Goal: Transaction & Acquisition: Purchase product/service

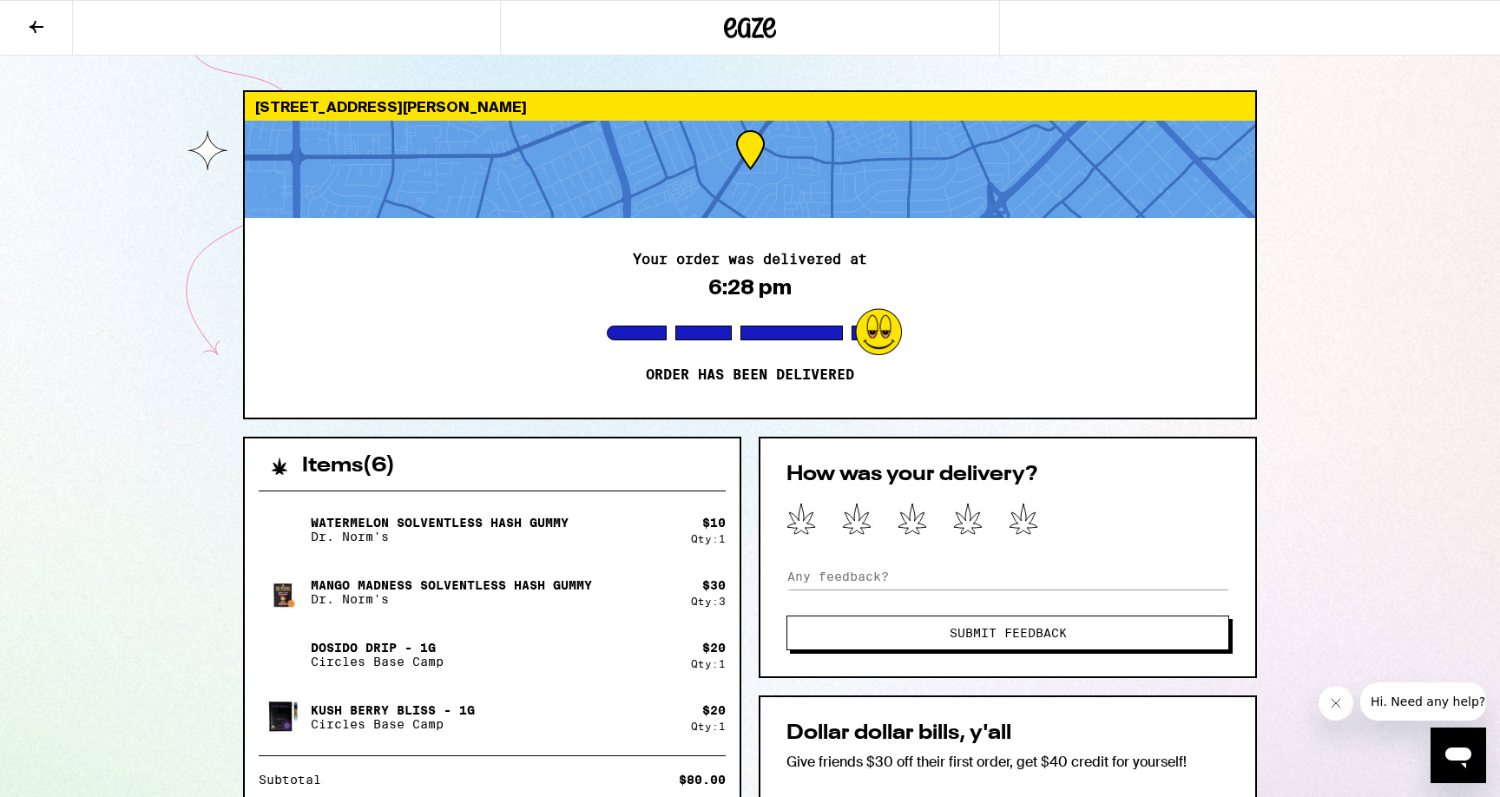
click at [30, 17] on icon at bounding box center [36, 26] width 21 height 21
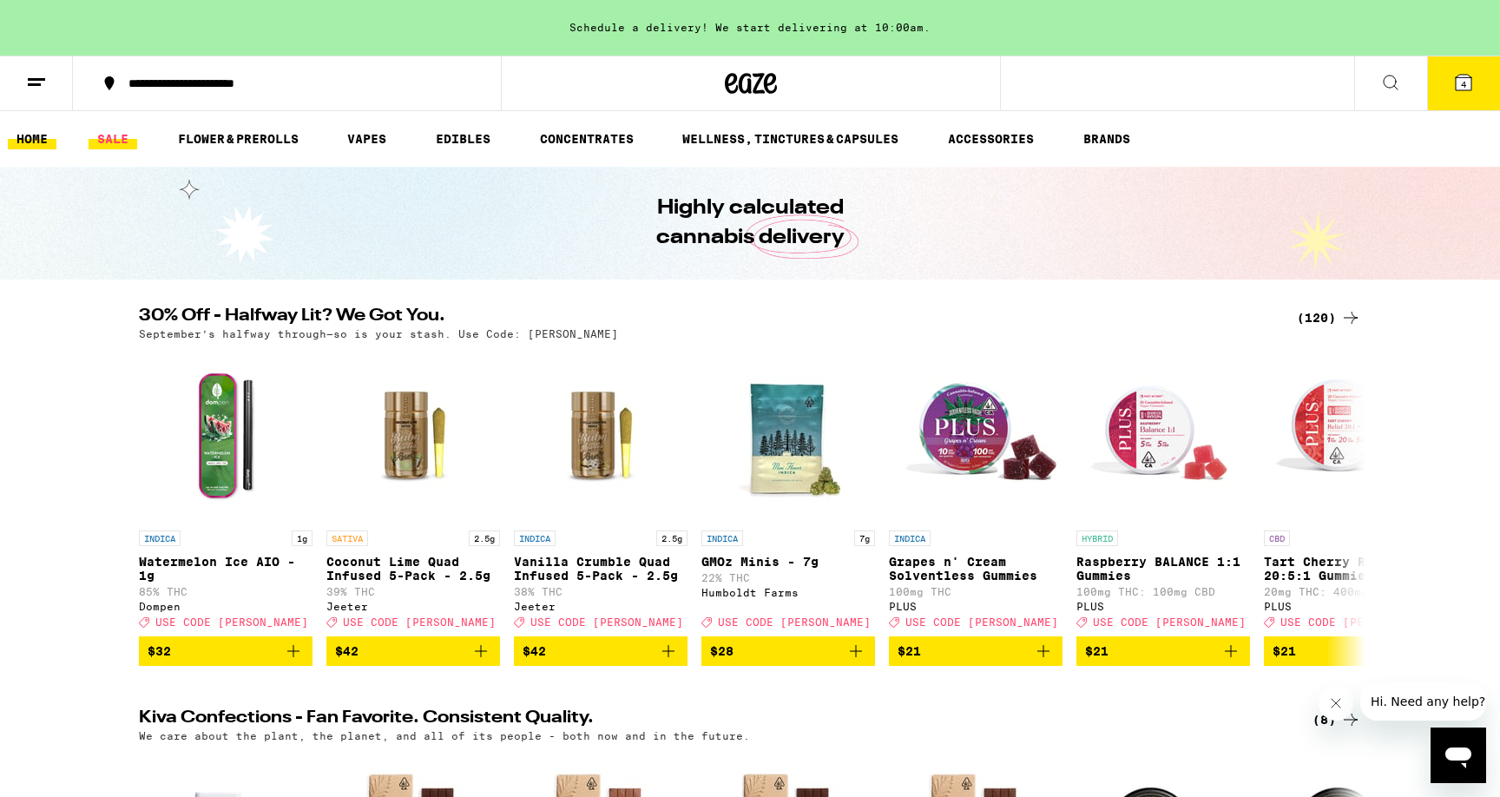
click at [104, 138] on link "SALE" at bounding box center [113, 138] width 49 height 21
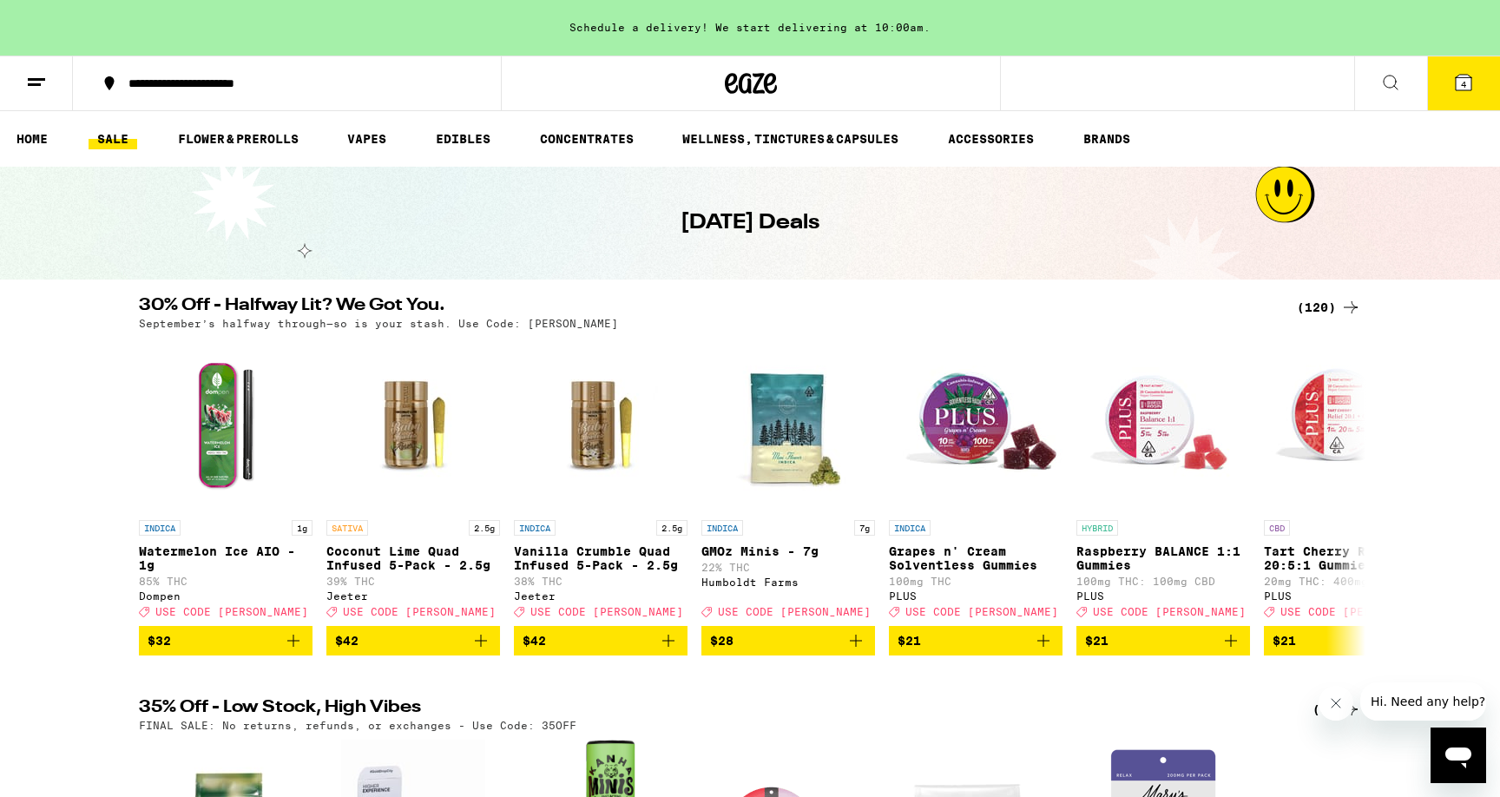
click at [534, 320] on p "September’s halfway through—so is your stash. Use Code: [PERSON_NAME]" at bounding box center [378, 323] width 479 height 11
copy p "[PERSON_NAME]"
click at [1343, 303] on icon at bounding box center [1350, 307] width 21 height 21
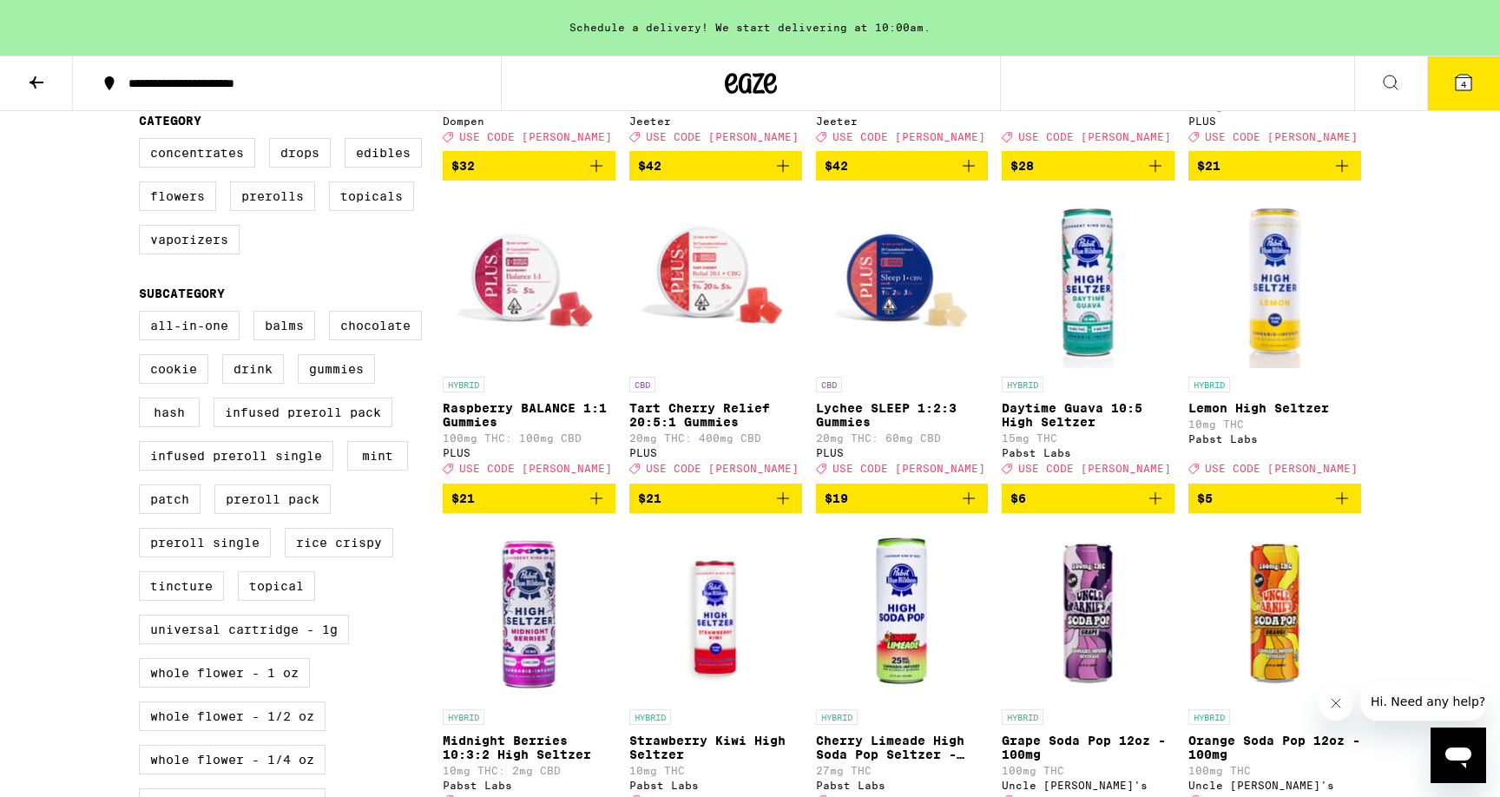
scroll to position [338, 0]
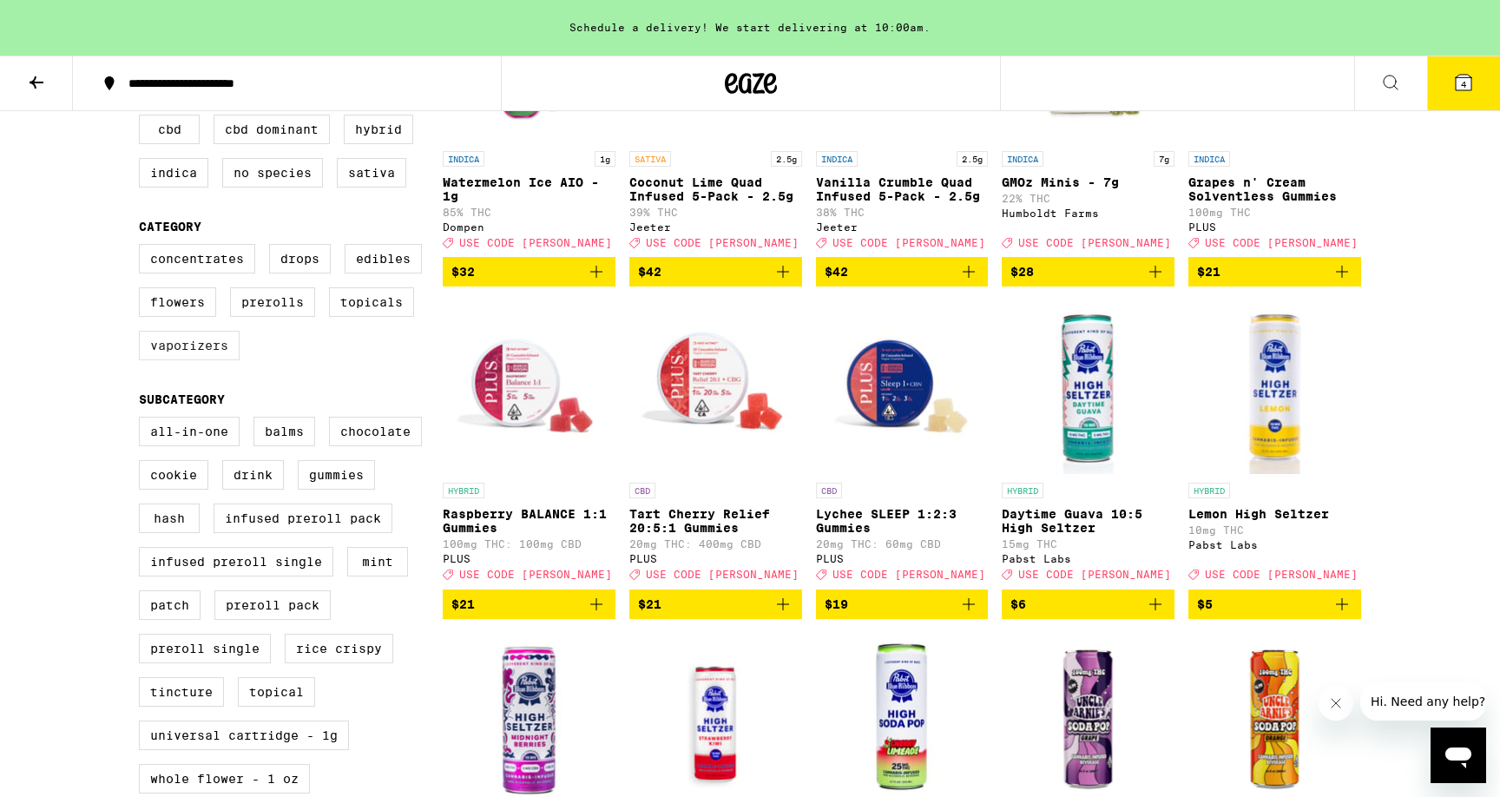
click at [230, 360] on label "Vaporizers" at bounding box center [189, 346] width 101 height 30
click at [143, 247] on input "Vaporizers" at bounding box center [142, 246] width 1 height 1
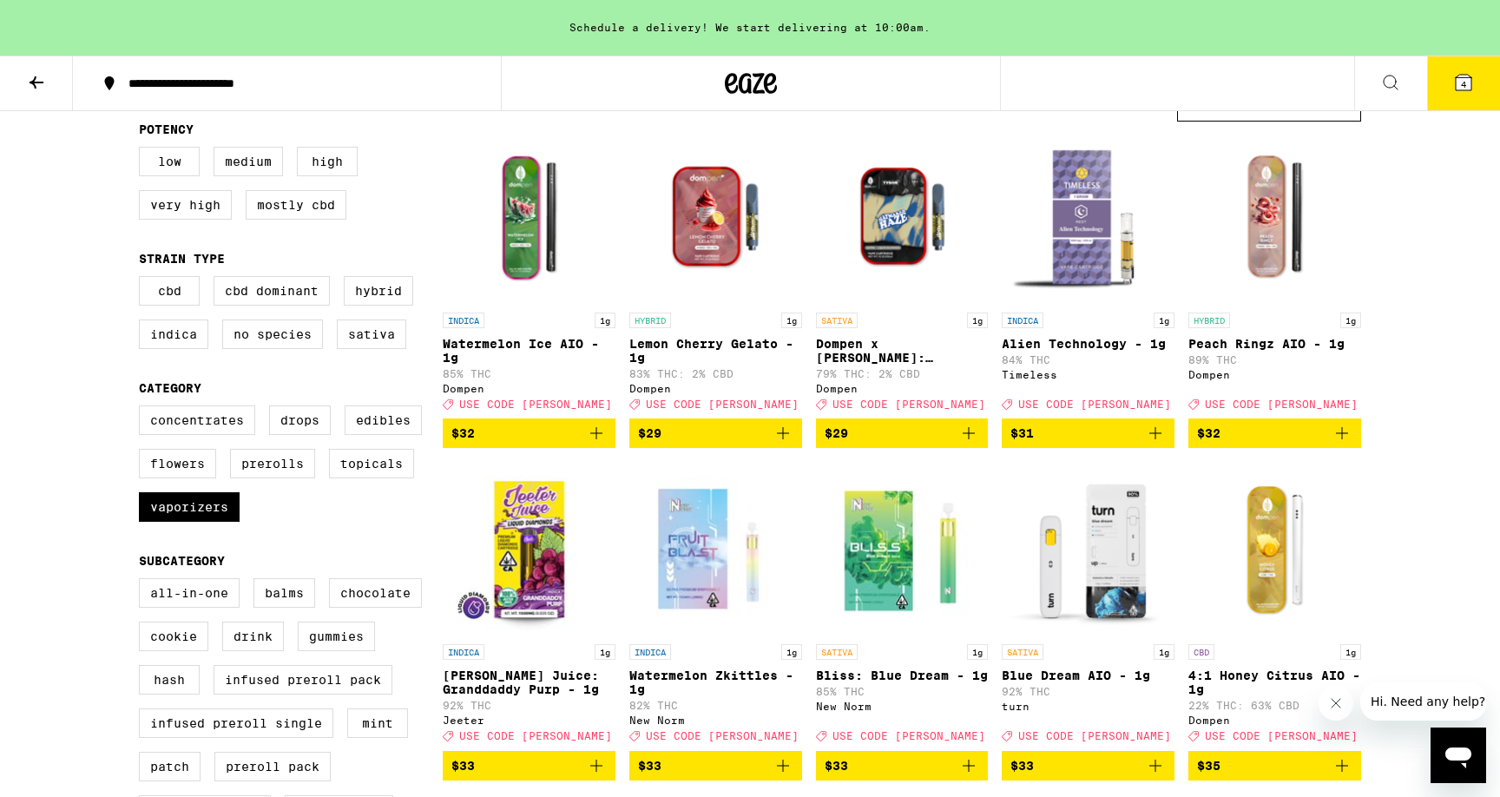
scroll to position [179, 0]
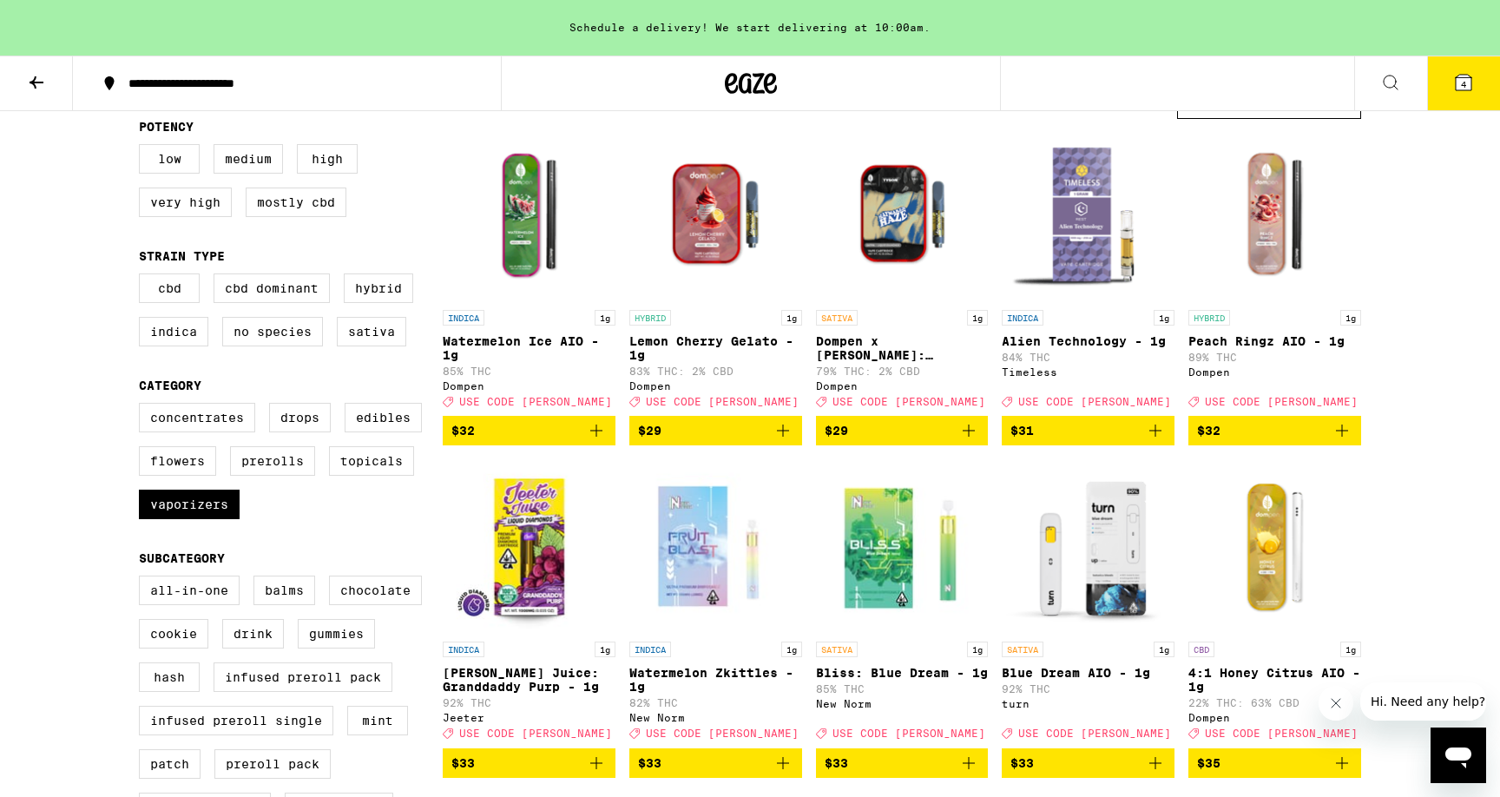
click at [1098, 340] on p "Alien Technology - 1g" at bounding box center [1088, 341] width 173 height 14
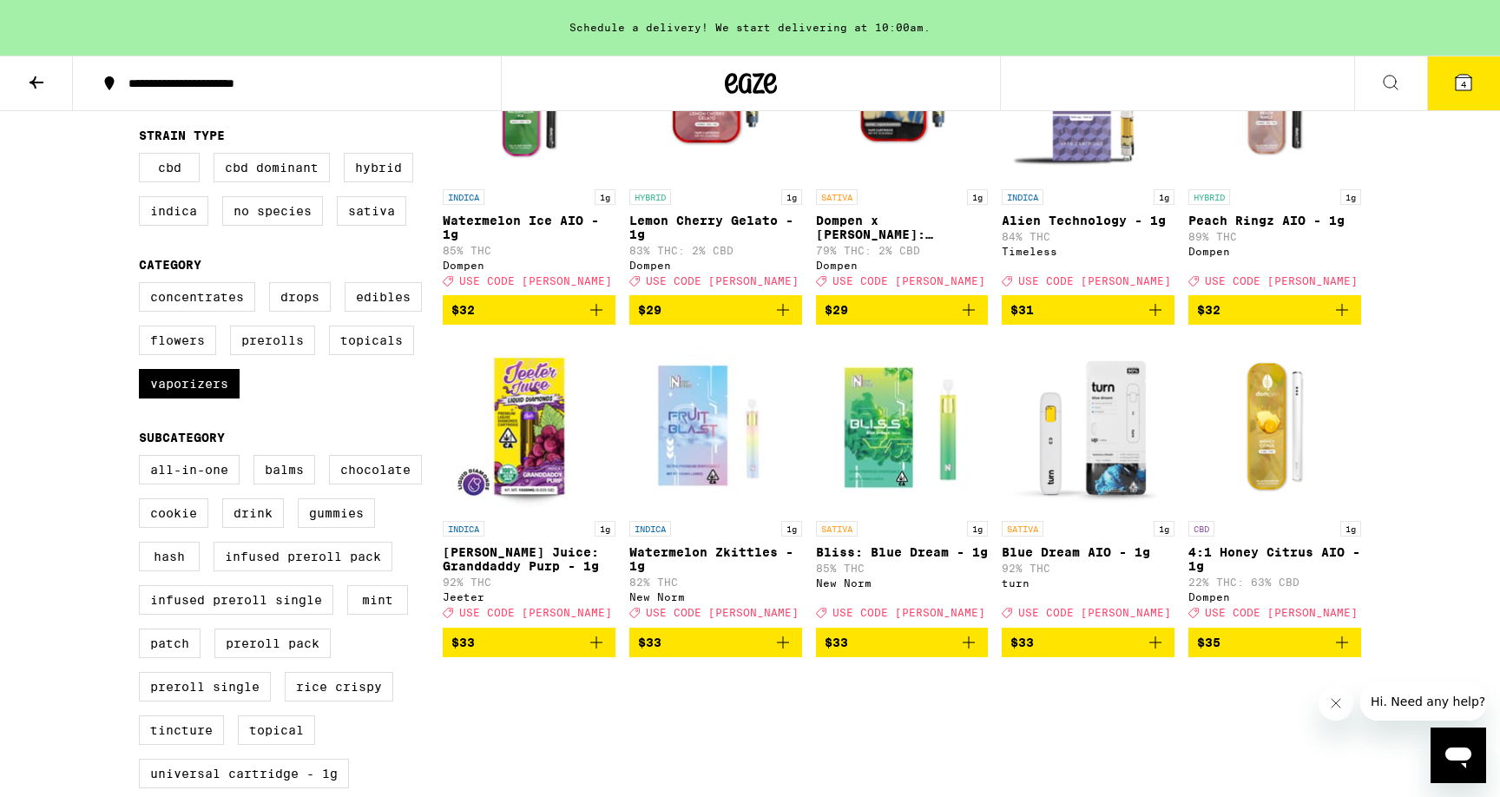
scroll to position [395, 0]
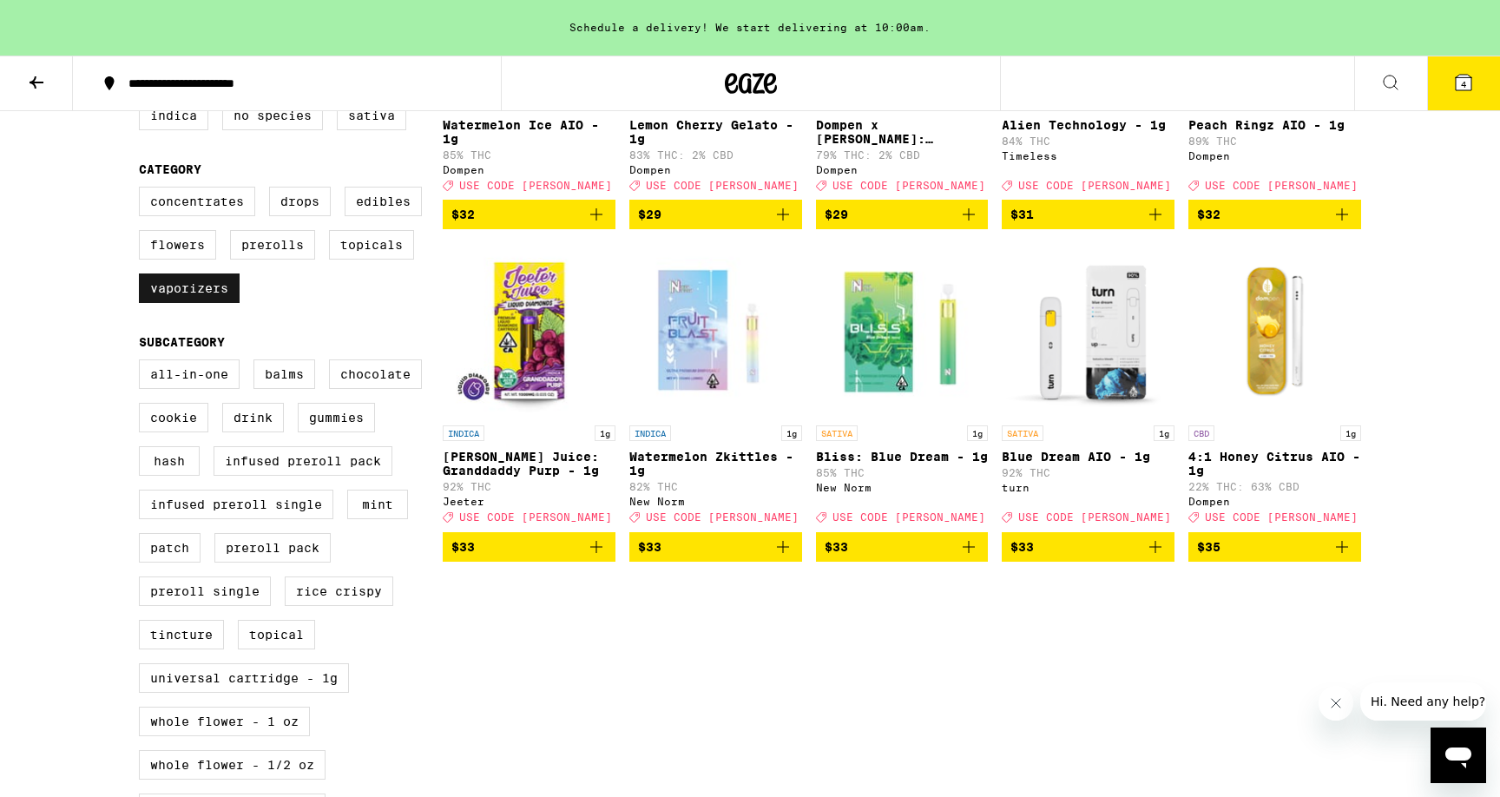
click at [194, 303] on label "Vaporizers" at bounding box center [189, 288] width 101 height 30
click at [143, 190] on input "Vaporizers" at bounding box center [142, 189] width 1 height 1
checkbox input "false"
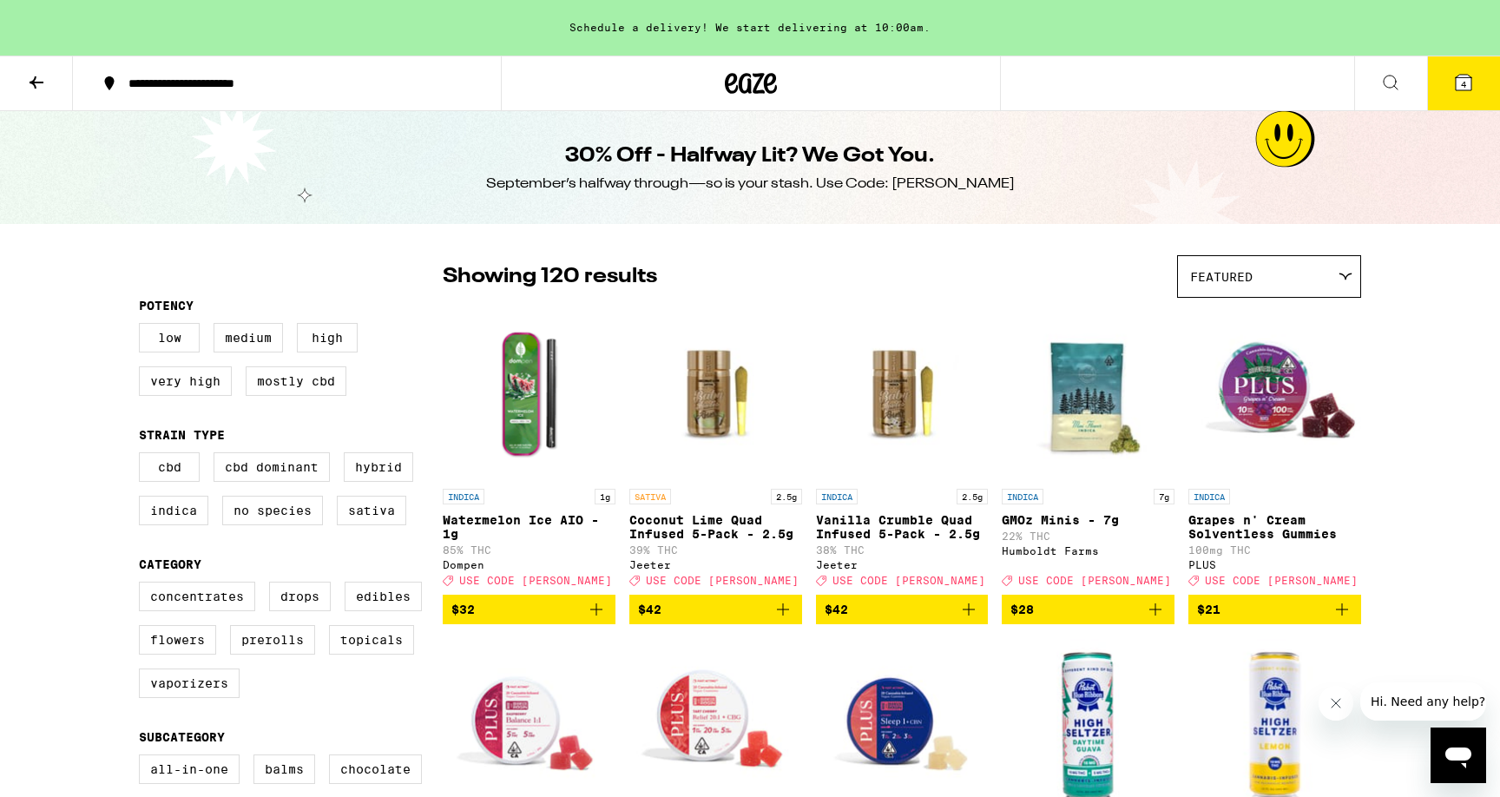
click at [37, 91] on icon at bounding box center [36, 82] width 21 height 21
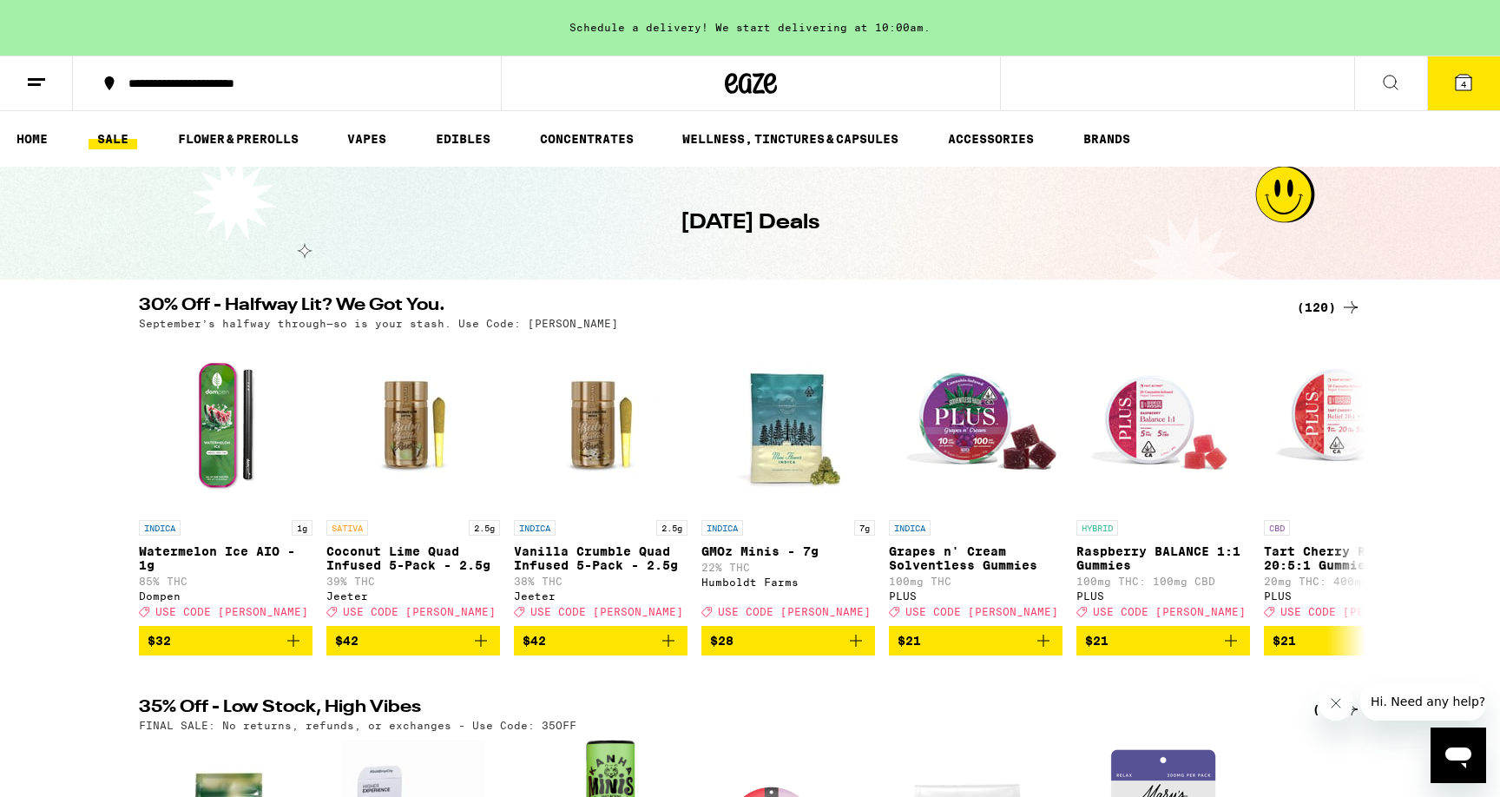
click at [106, 130] on link "SALE" at bounding box center [113, 138] width 49 height 21
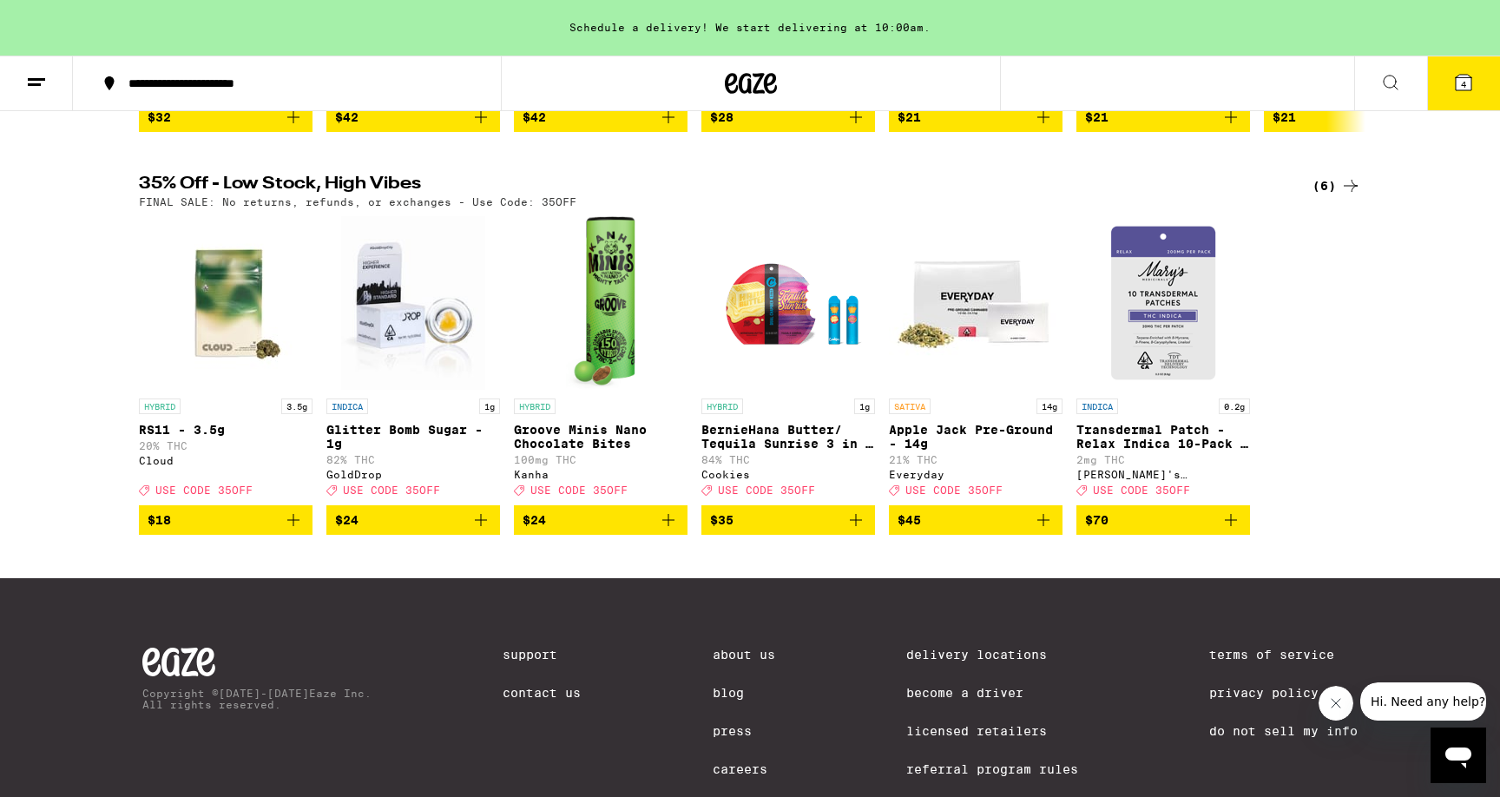
scroll to position [523, 0]
click at [1340, 196] on icon at bounding box center [1350, 185] width 21 height 21
